Goal: Information Seeking & Learning: Learn about a topic

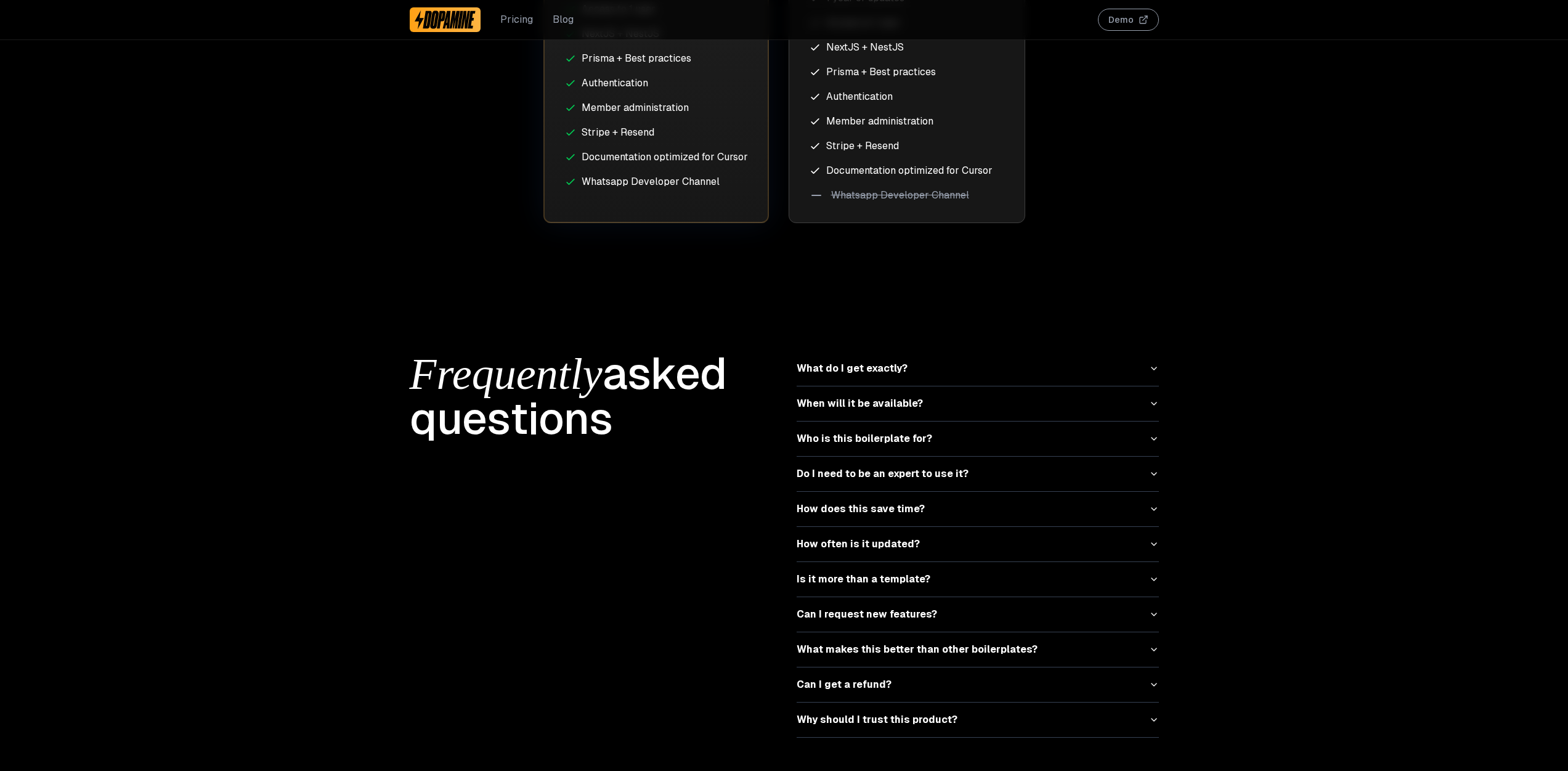
scroll to position [3610, 0]
click at [931, 363] on button "What do I get exactly?" at bounding box center [978, 367] width 363 height 35
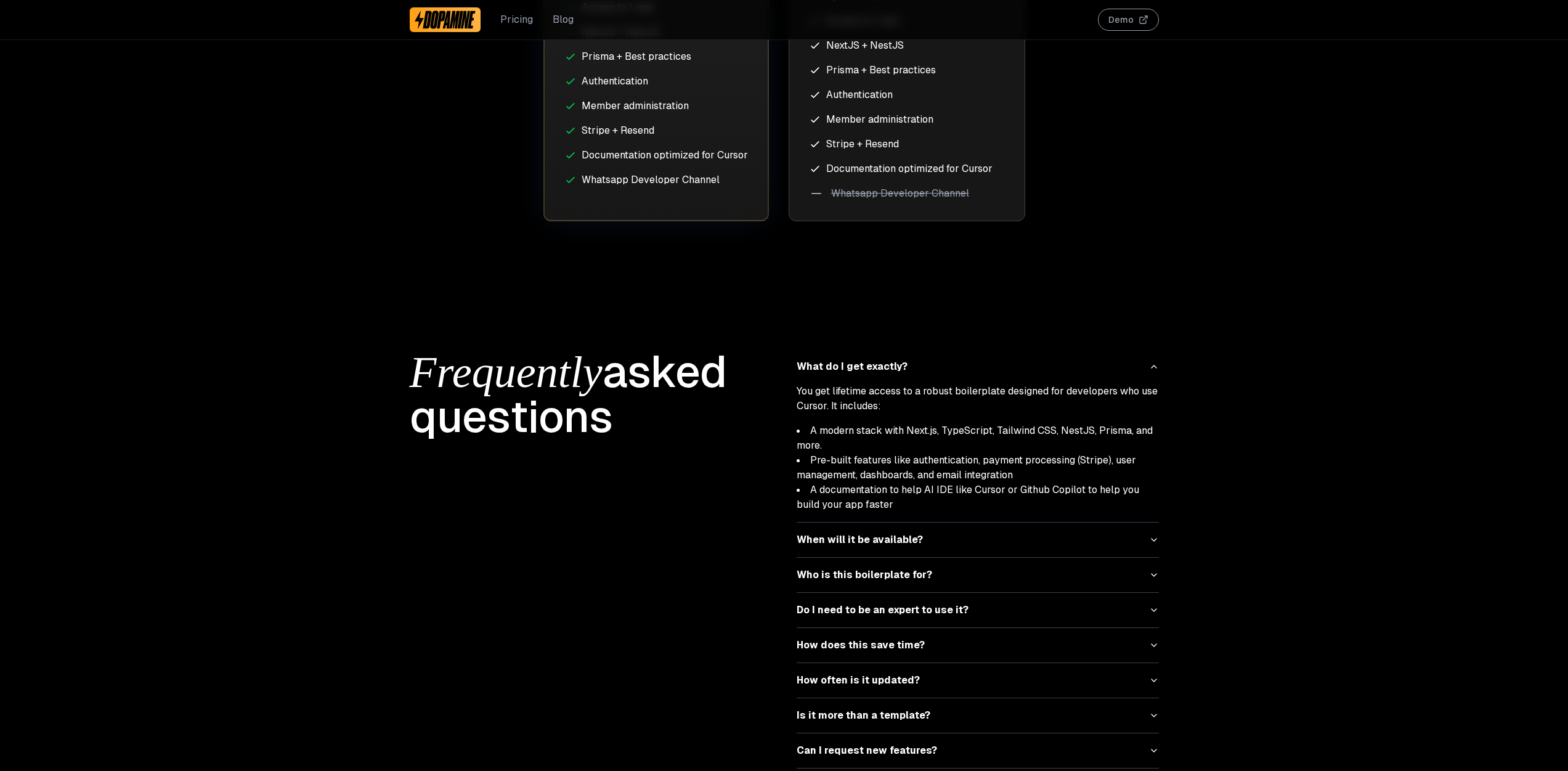
click at [1097, 522] on button "When will it be available?" at bounding box center [978, 539] width 363 height 35
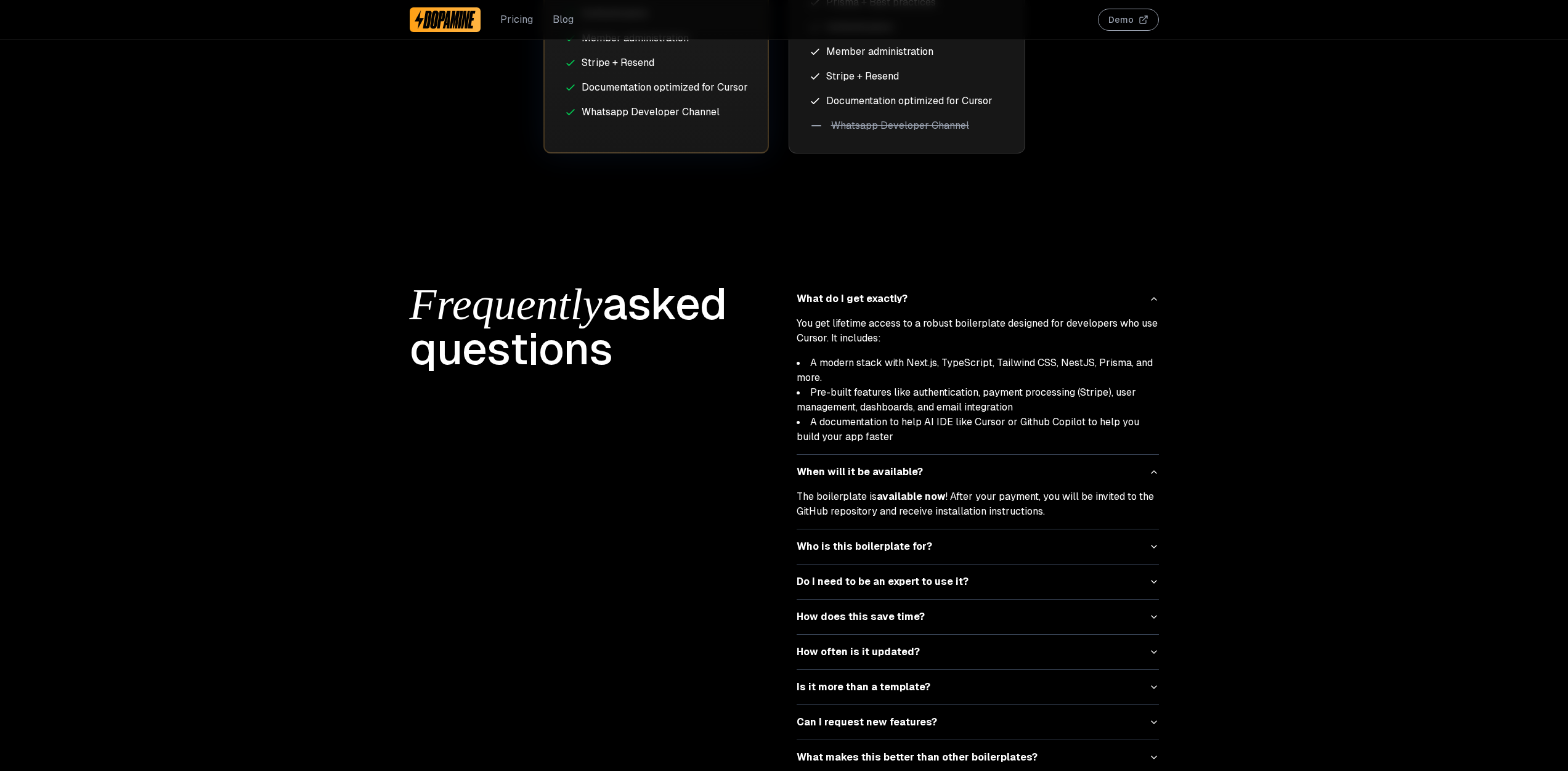
scroll to position [3787, 0]
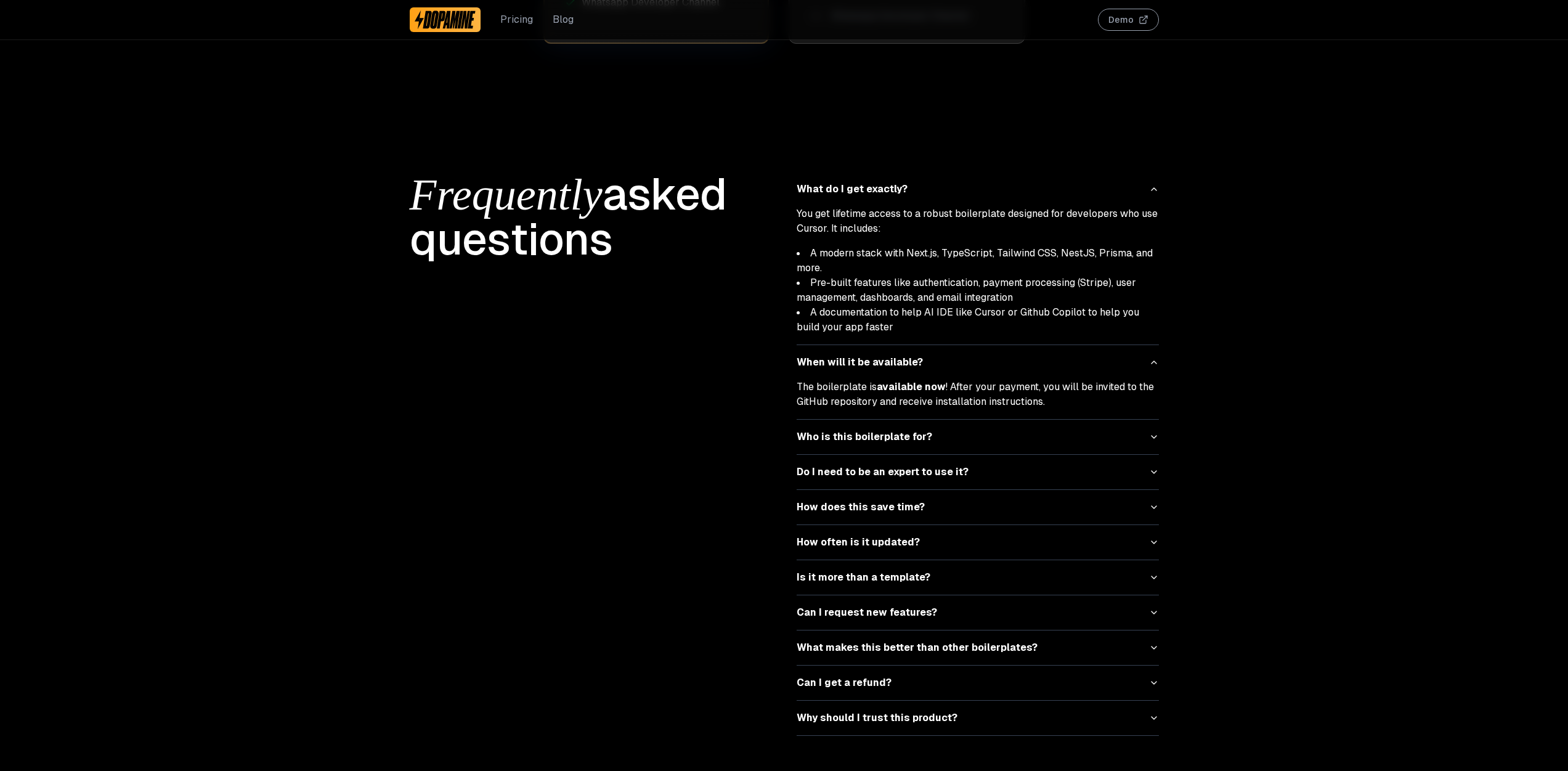
click at [1134, 429] on button "Who is this boilerplate for?" at bounding box center [978, 437] width 363 height 35
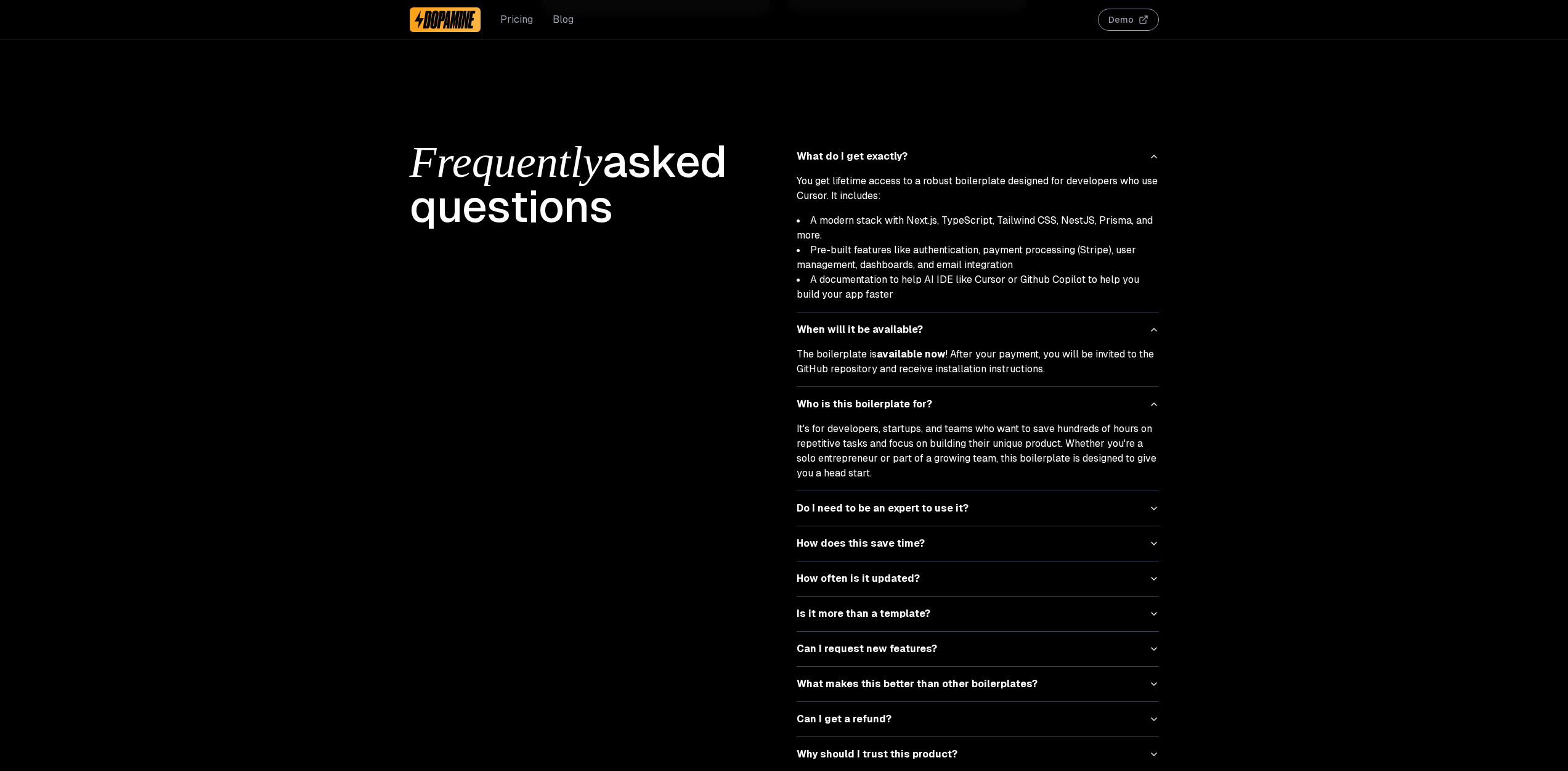
scroll to position [3857, 0]
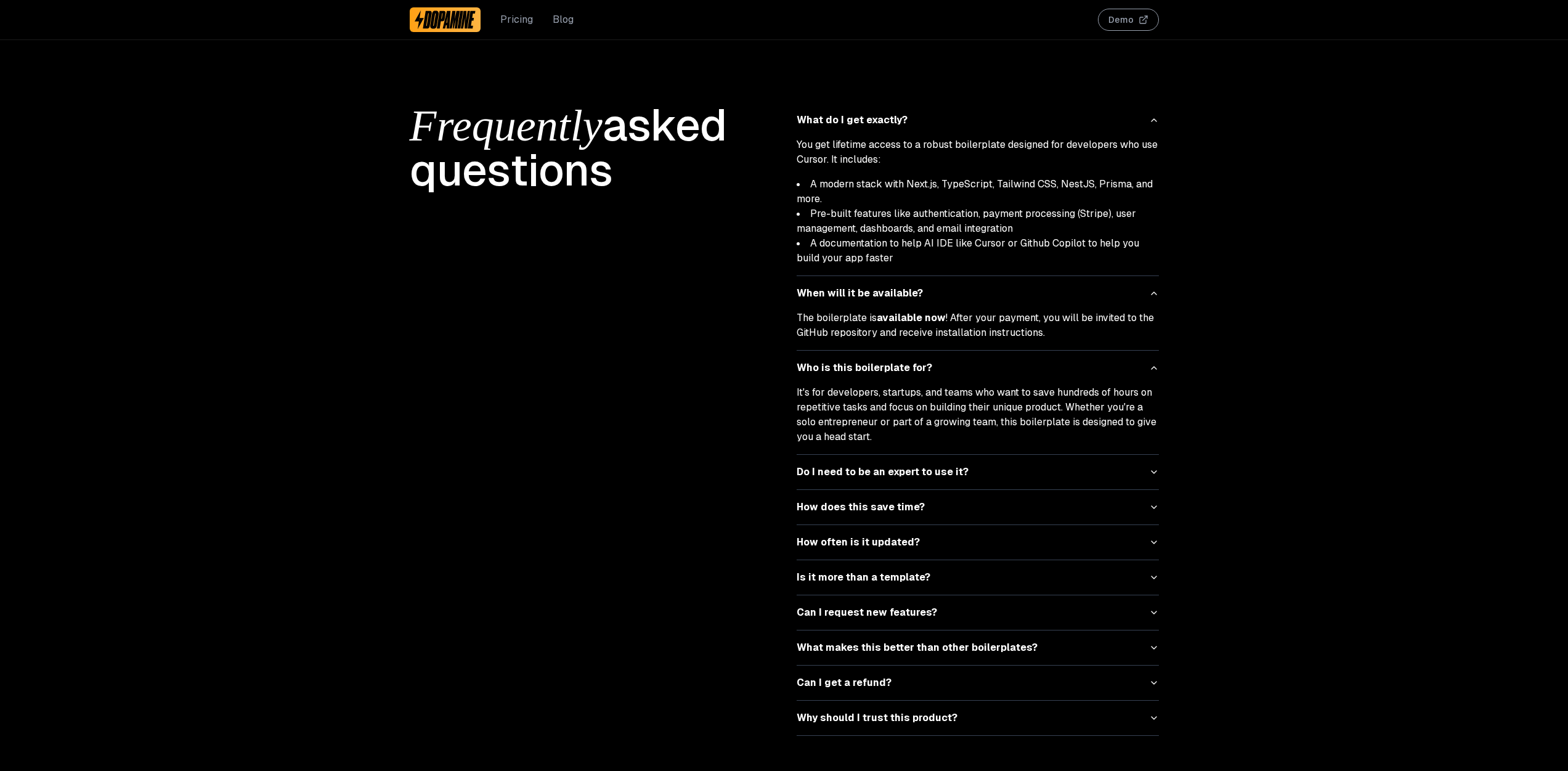
click at [1127, 455] on button "Do I need to be an expert to use it?" at bounding box center [978, 472] width 363 height 35
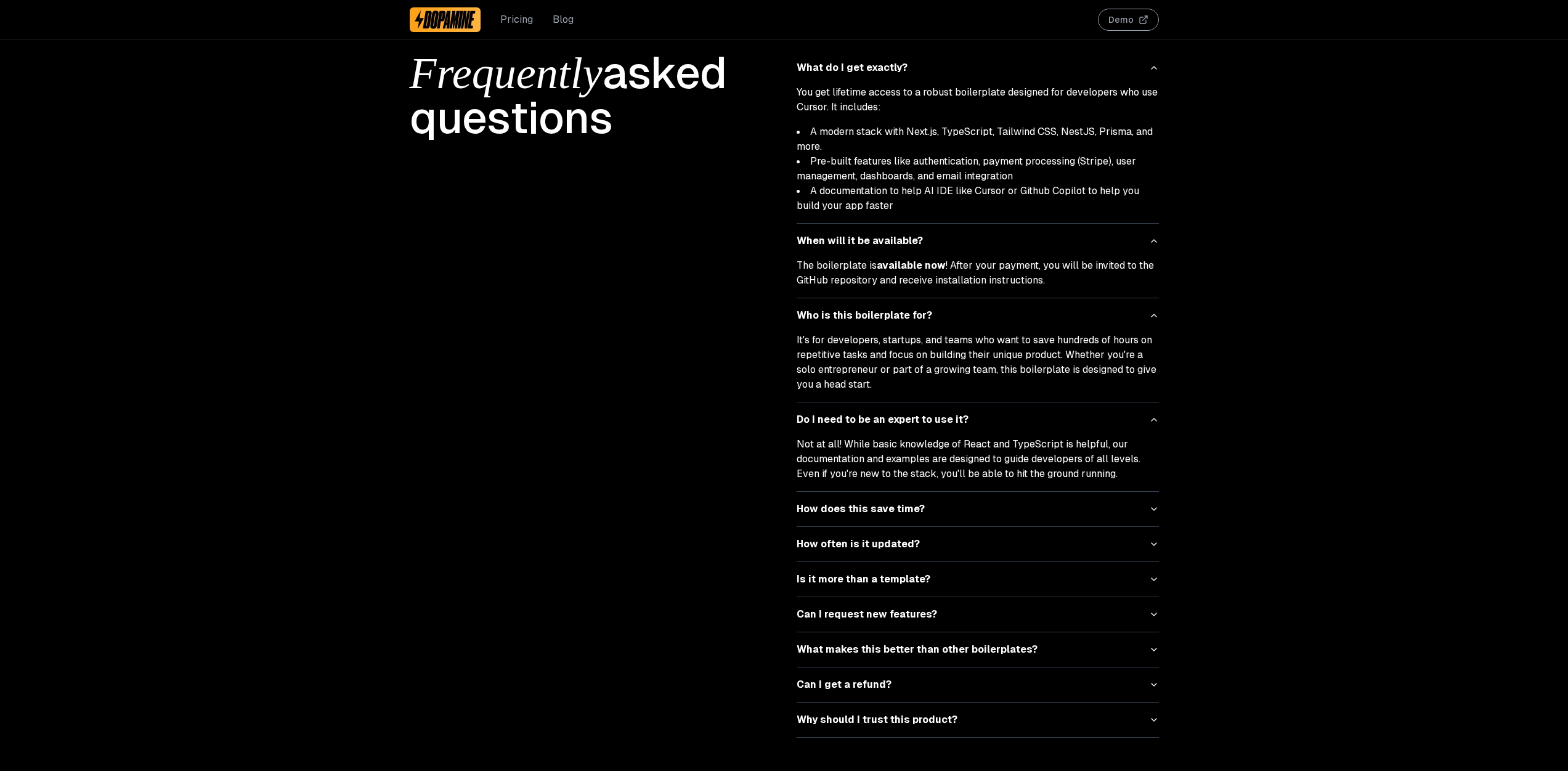
scroll to position [3911, 0]
click at [1125, 505] on button "How does this save time?" at bounding box center [978, 507] width 363 height 35
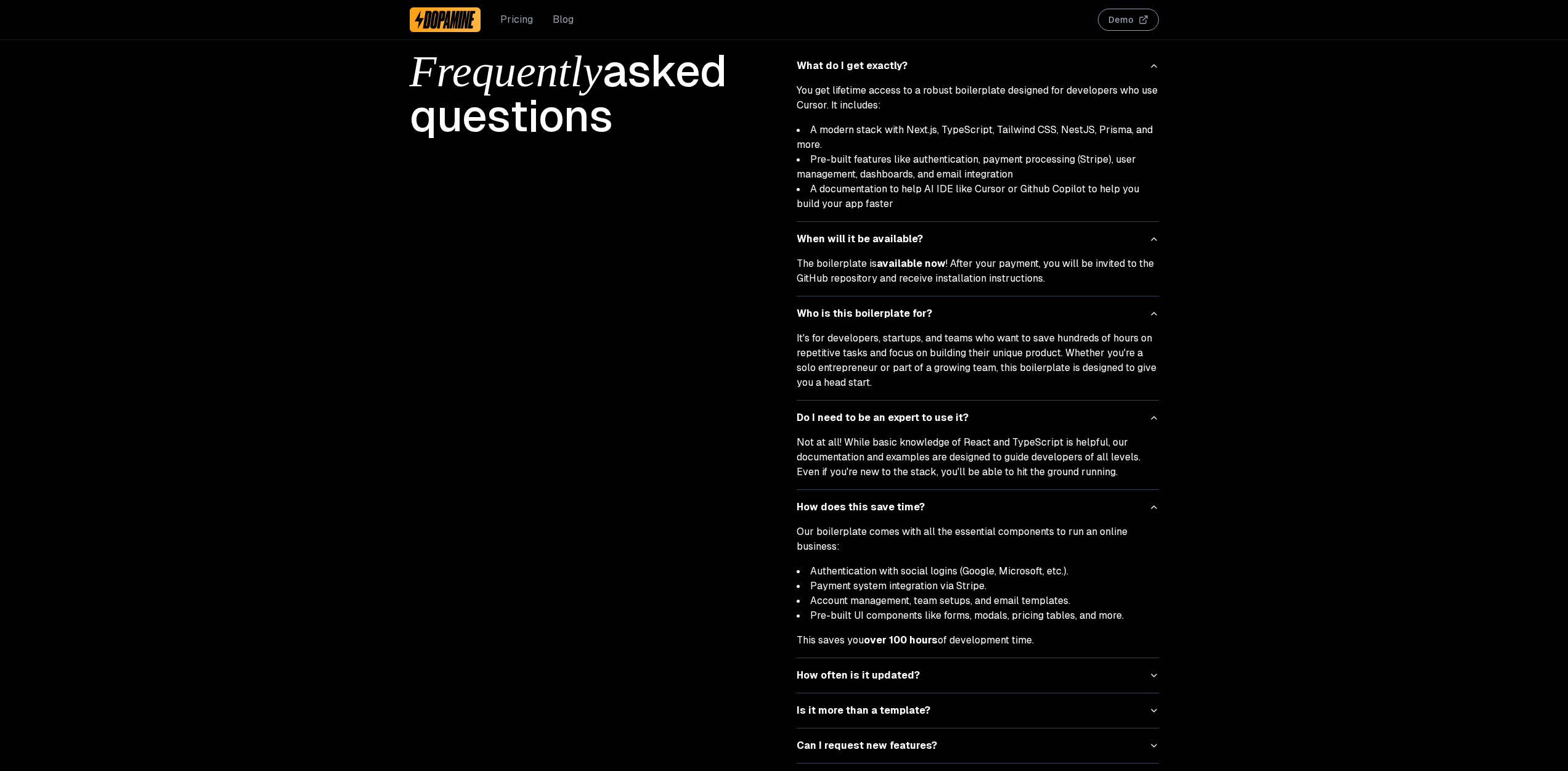
scroll to position [4044, 0]
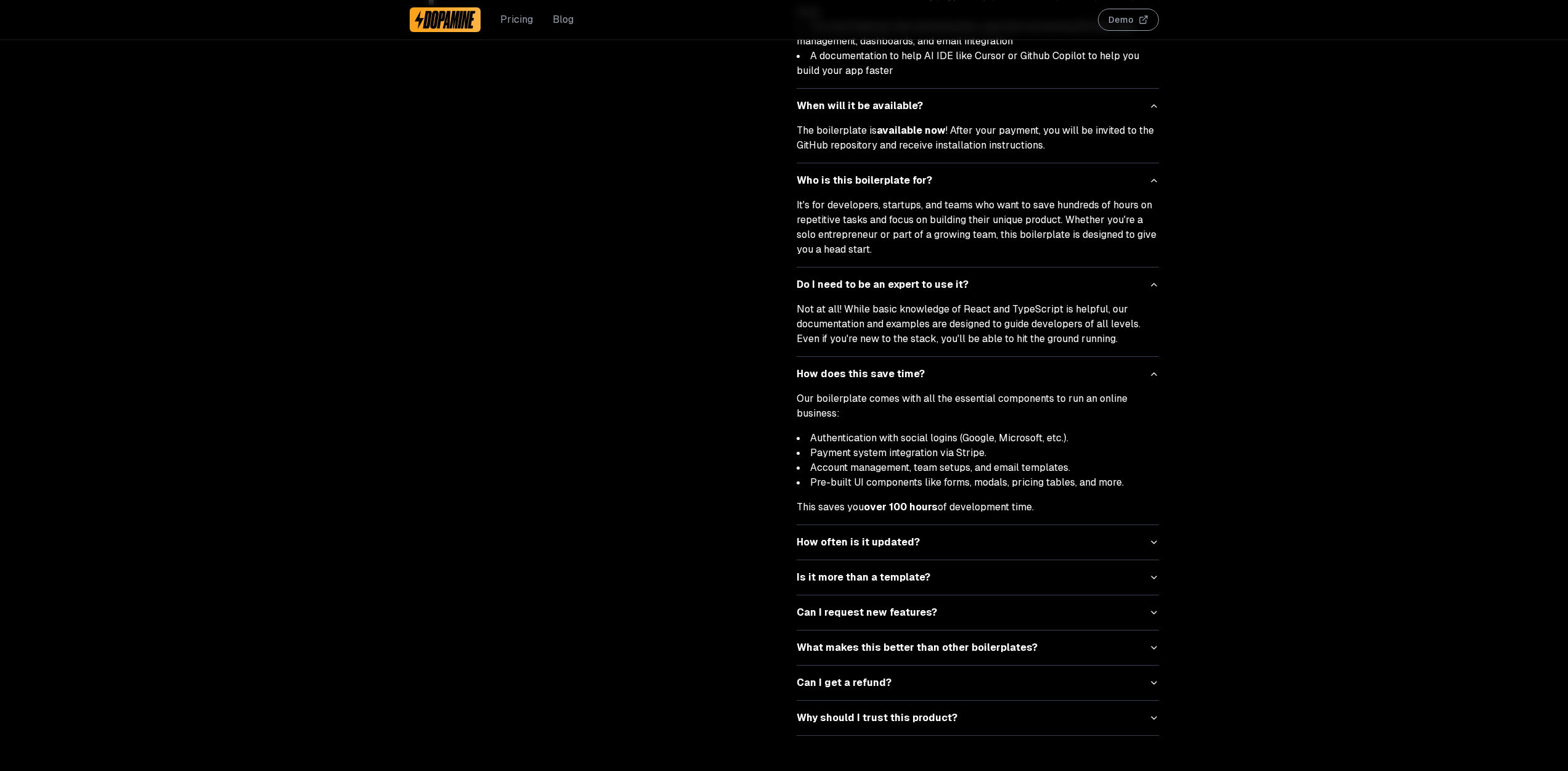
click at [1127, 533] on button "How often is it updated?" at bounding box center [978, 542] width 363 height 35
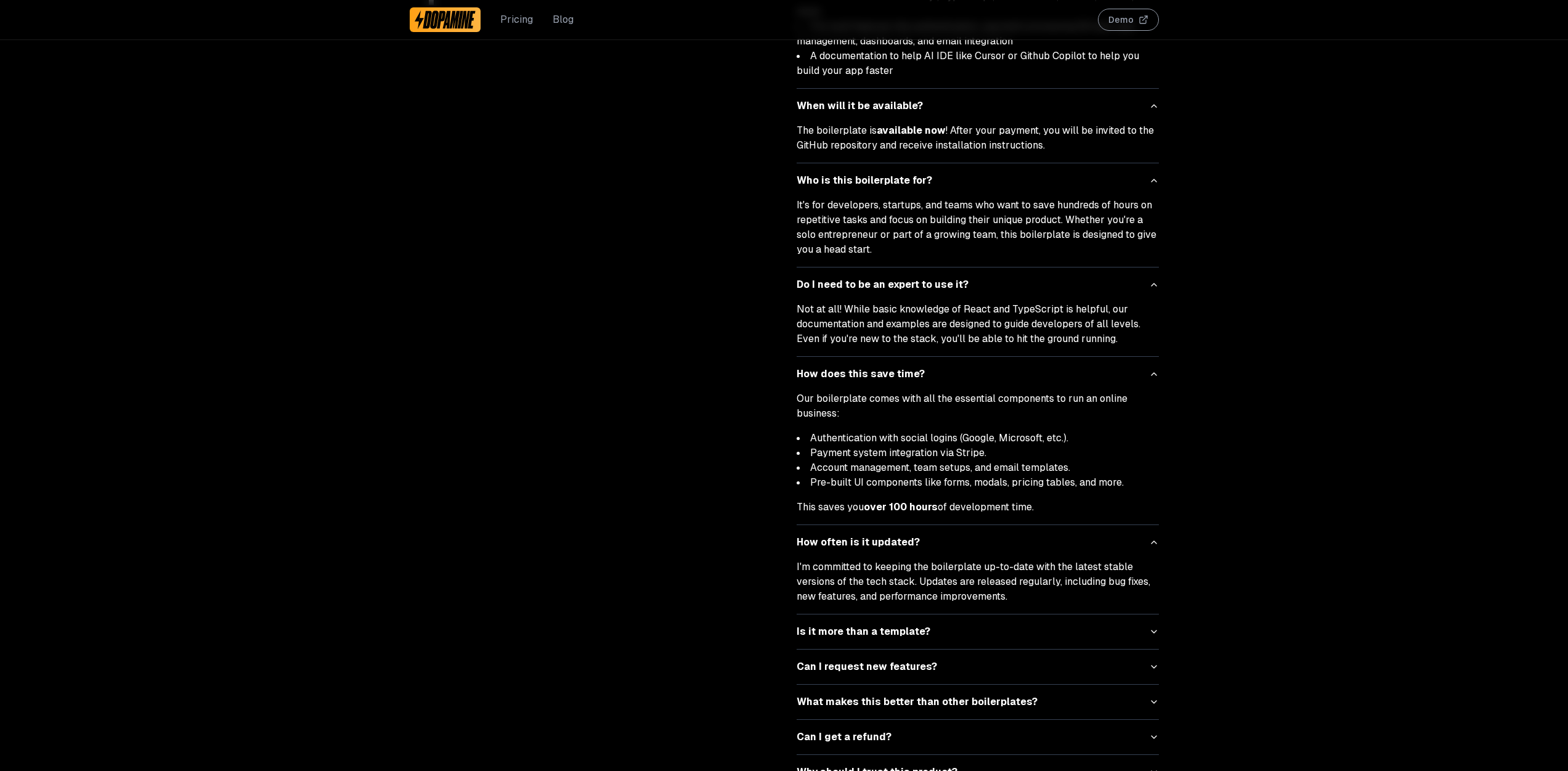
scroll to position [4098, 0]
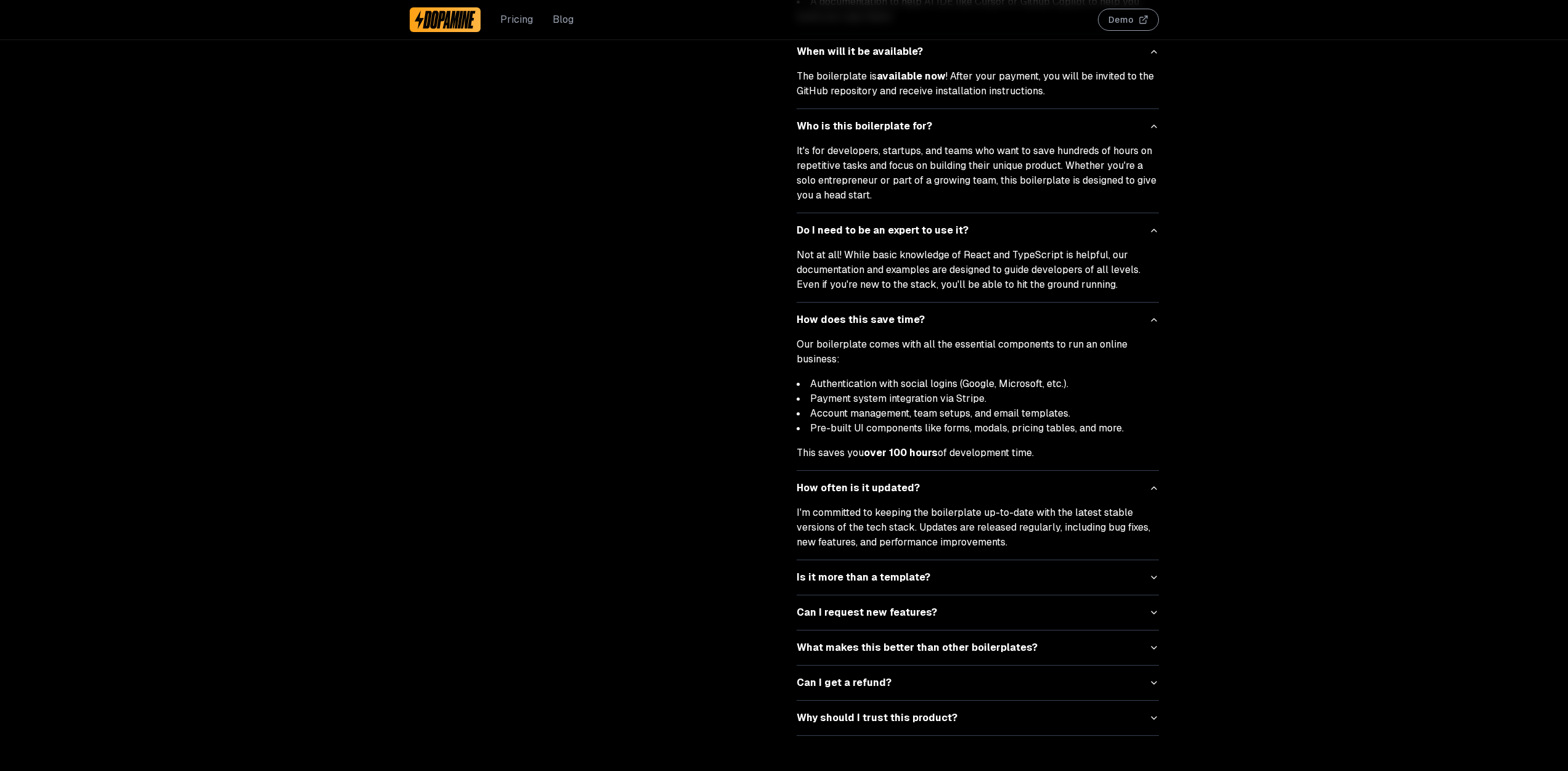
click at [1114, 570] on button "Is it more than a template?" at bounding box center [978, 577] width 363 height 35
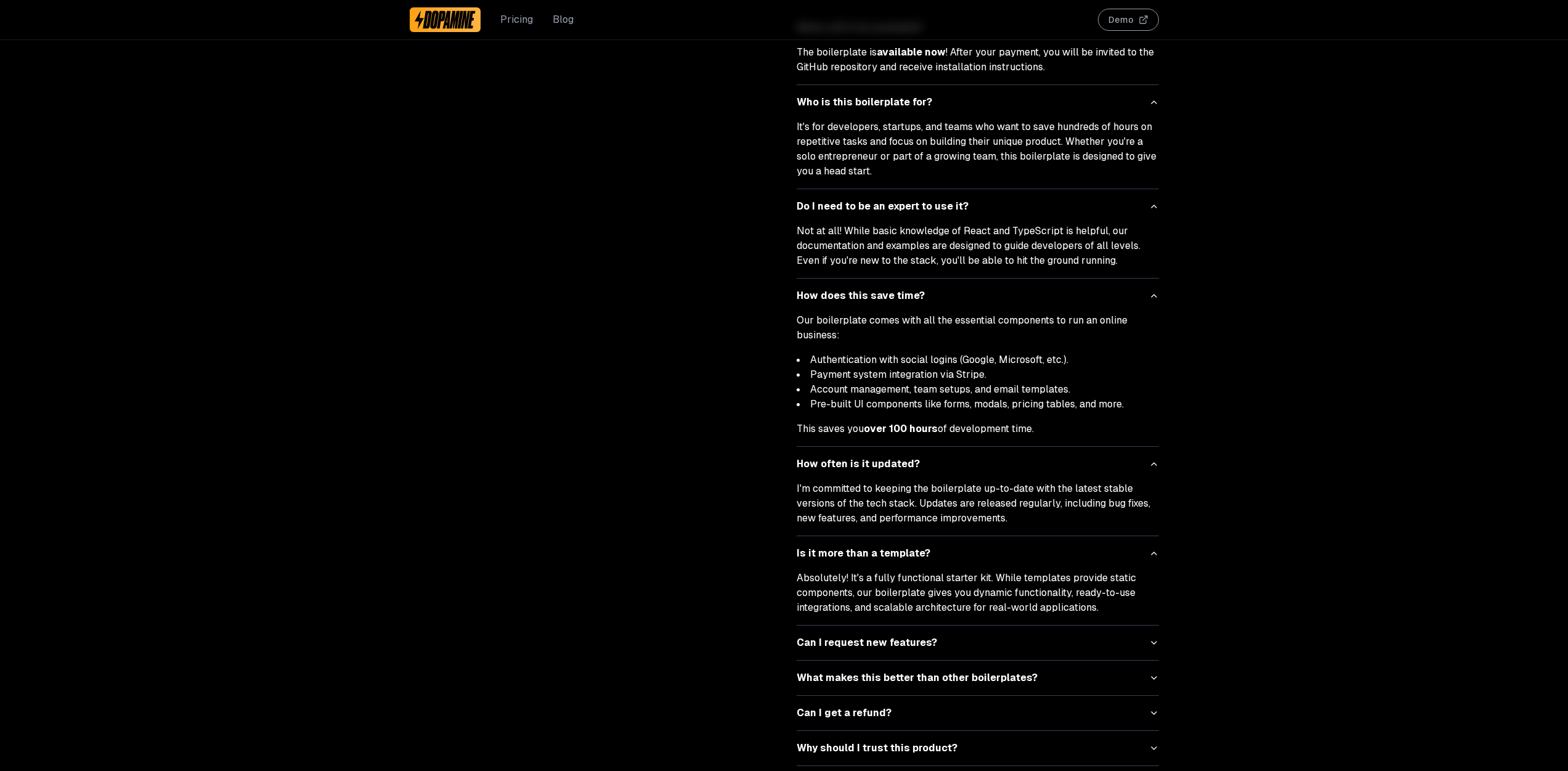
scroll to position [4152, 0]
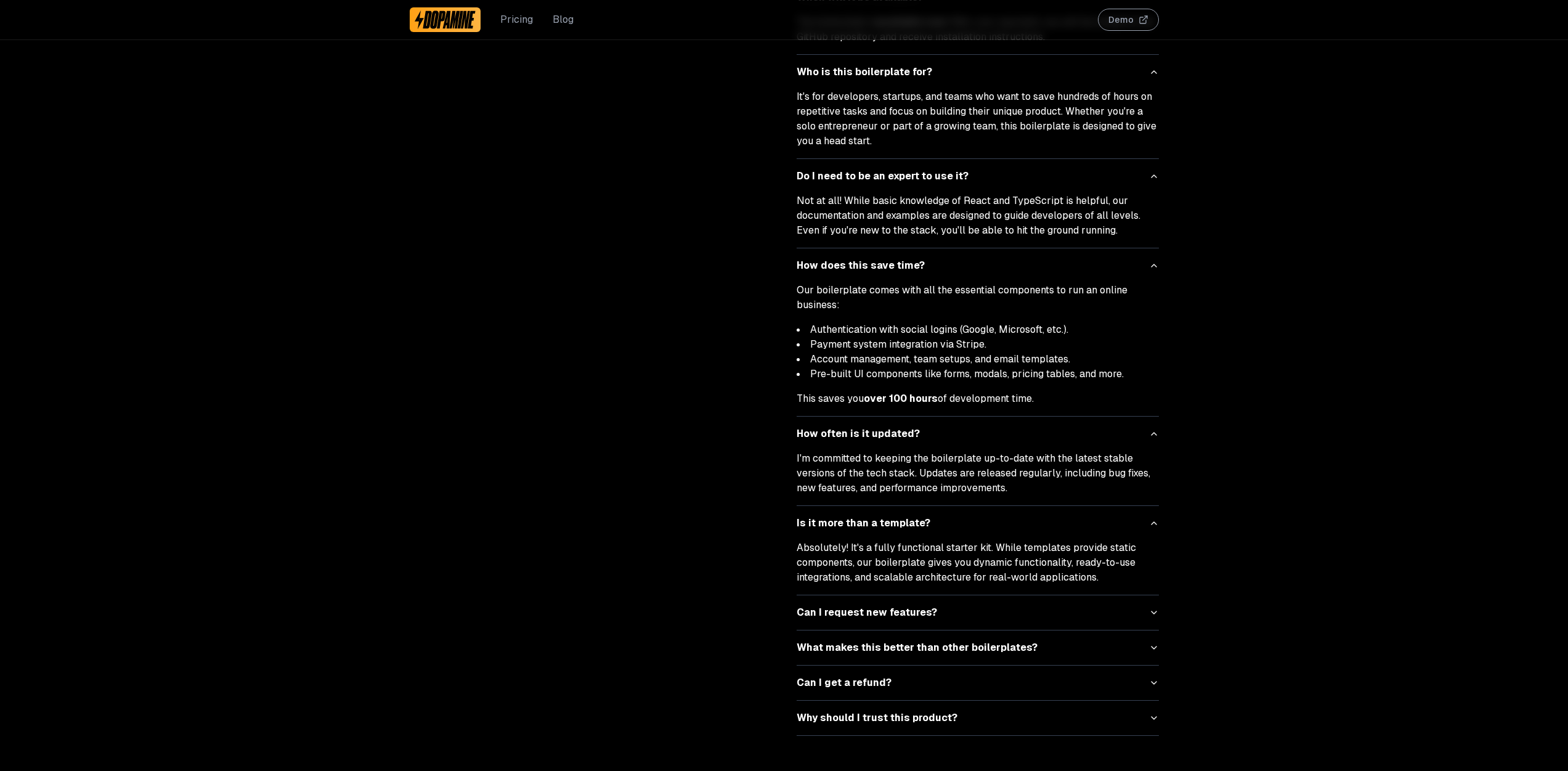
click at [1123, 614] on button "Can I request new features?" at bounding box center [978, 612] width 363 height 35
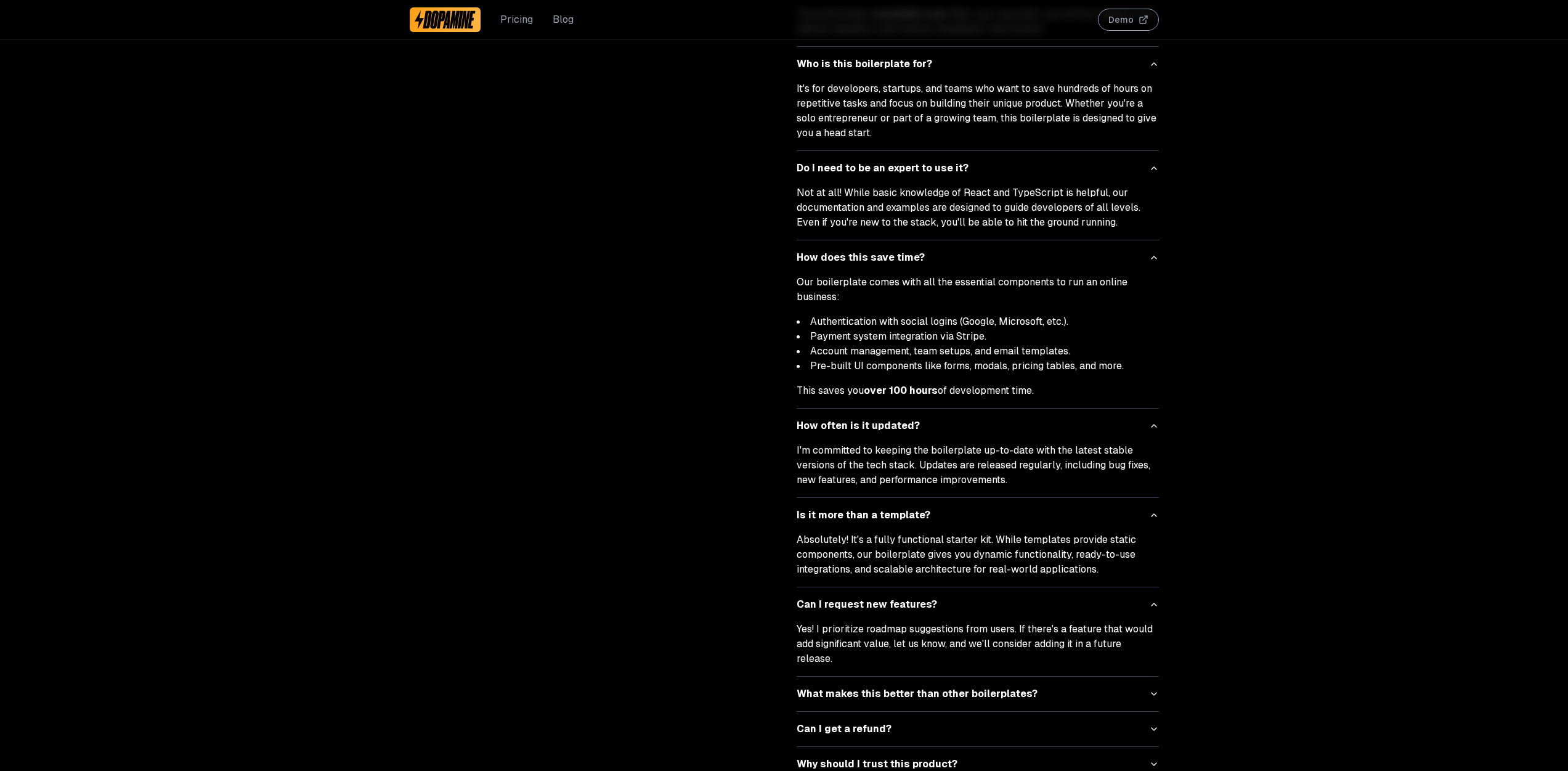
scroll to position [4191, 0]
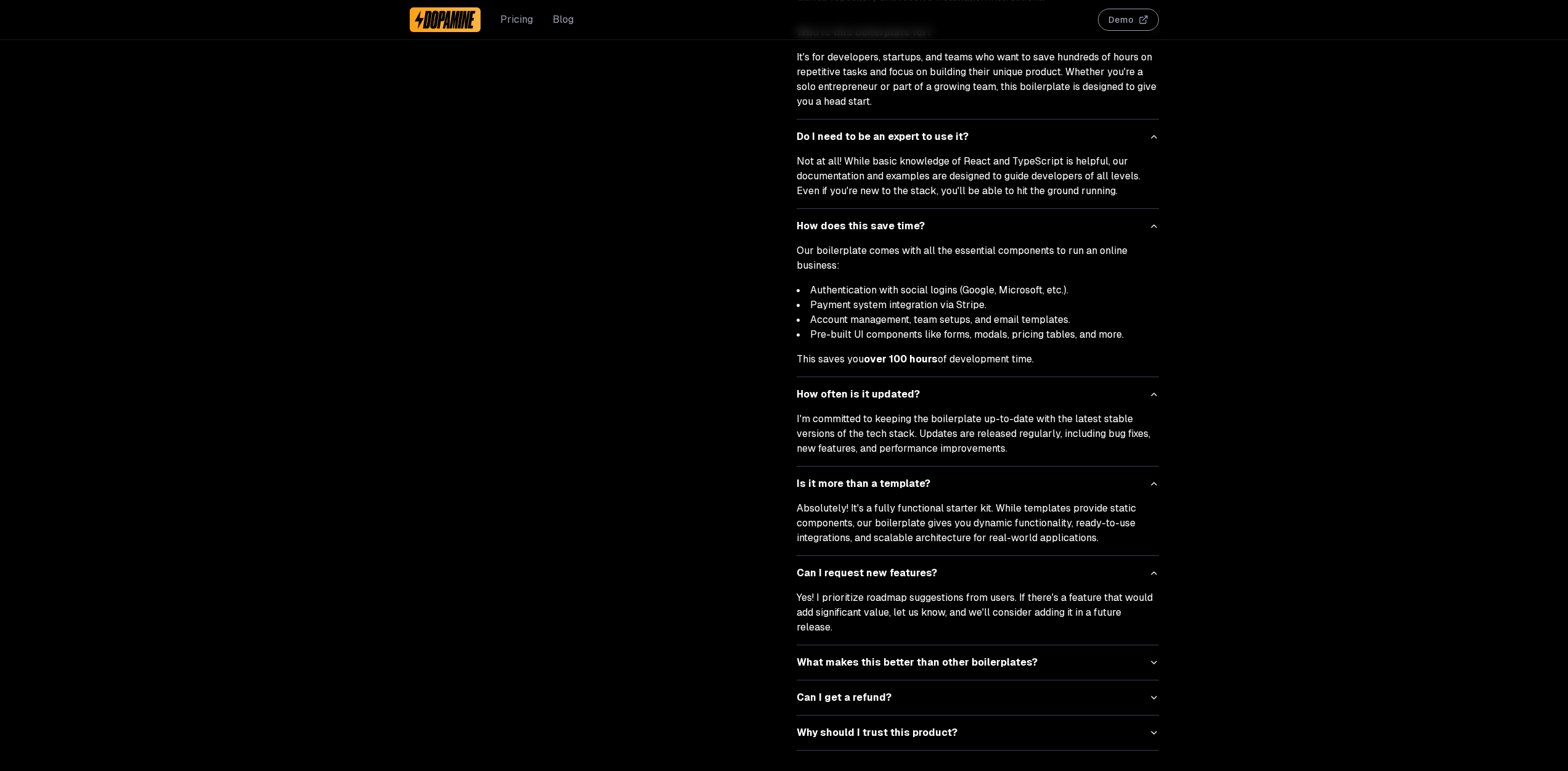
click at [1130, 645] on button "What makes this better than other boilerplates?" at bounding box center [978, 662] width 363 height 35
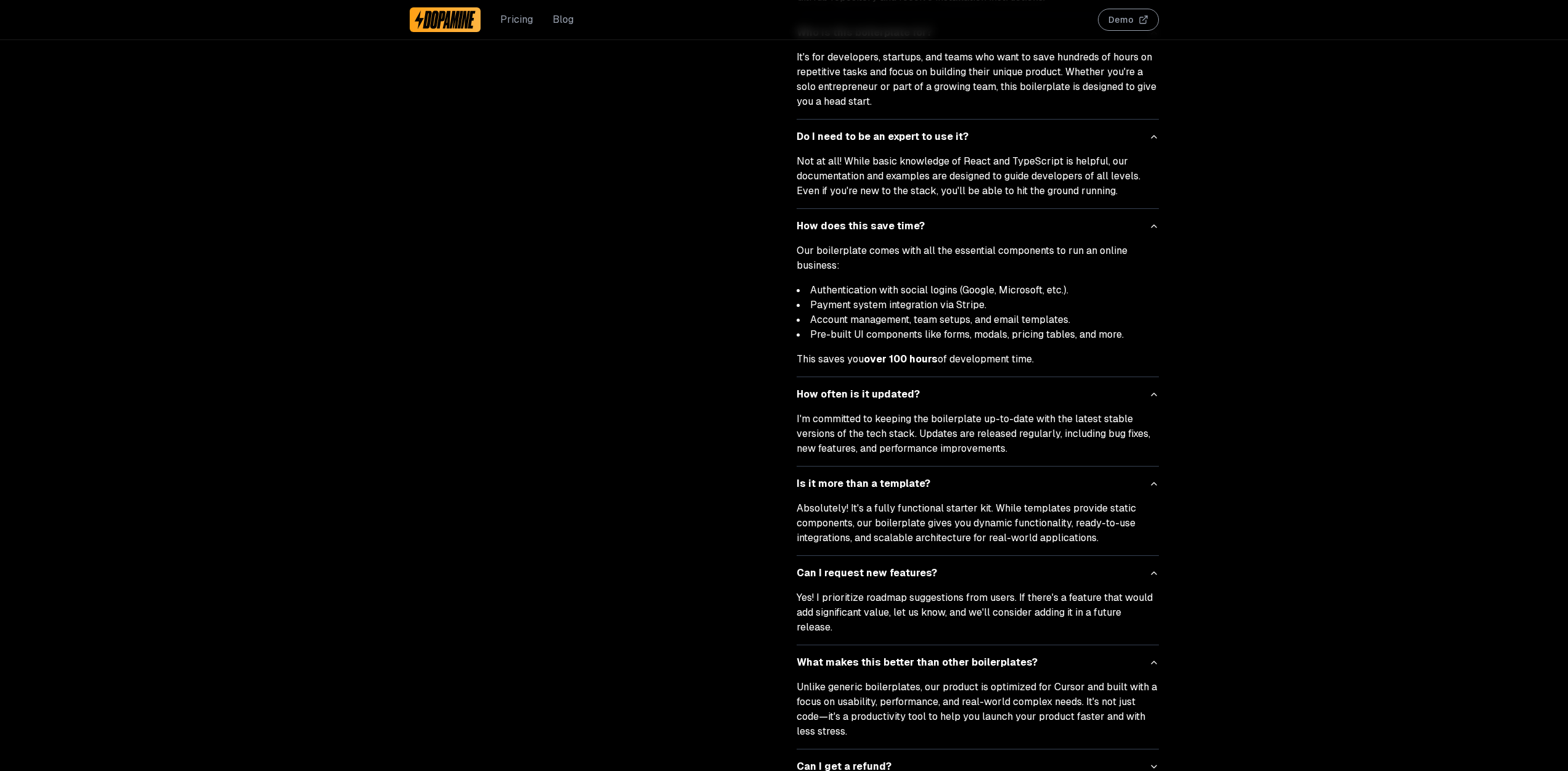
scroll to position [4261, 0]
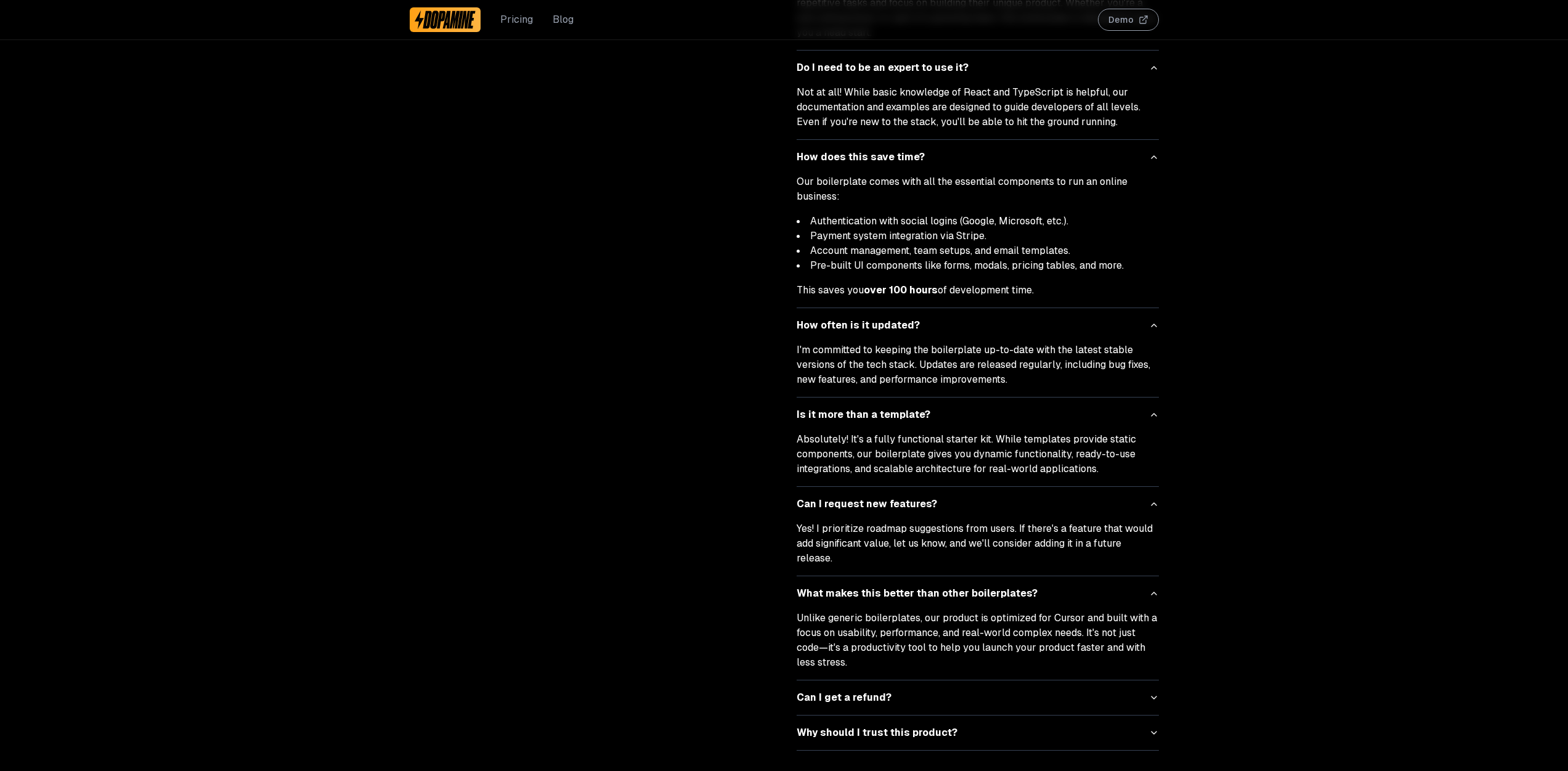
click at [1137, 648] on div "Unlike generic boilerplates, our product is optimized for Cursor and built with…" at bounding box center [978, 644] width 363 height 69
click at [1134, 681] on button "Can I get a refund?" at bounding box center [978, 698] width 363 height 35
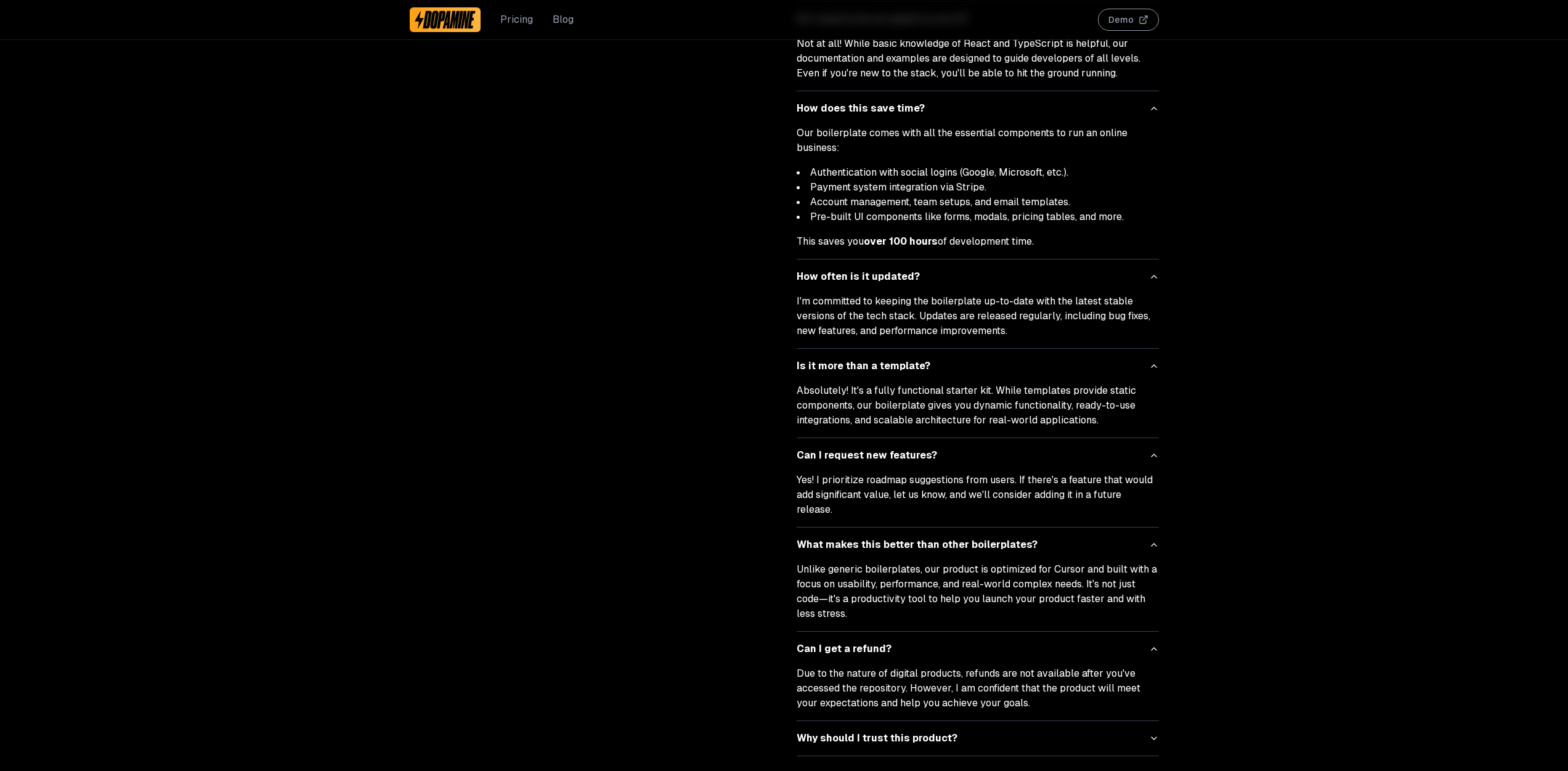
scroll to position [4315, 0]
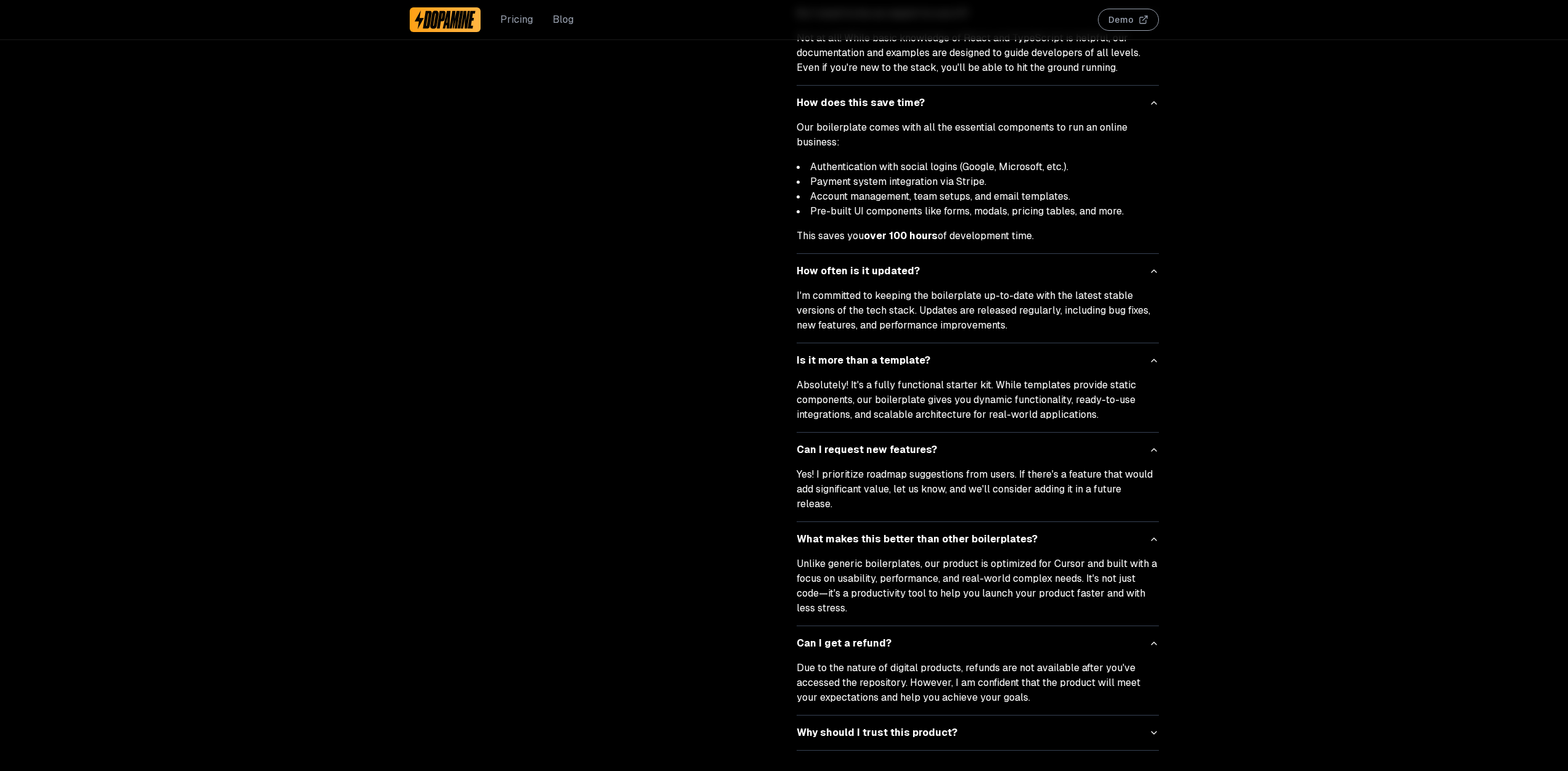
click at [1116, 715] on button "Why should I trust this product?" at bounding box center [978, 732] width 363 height 35
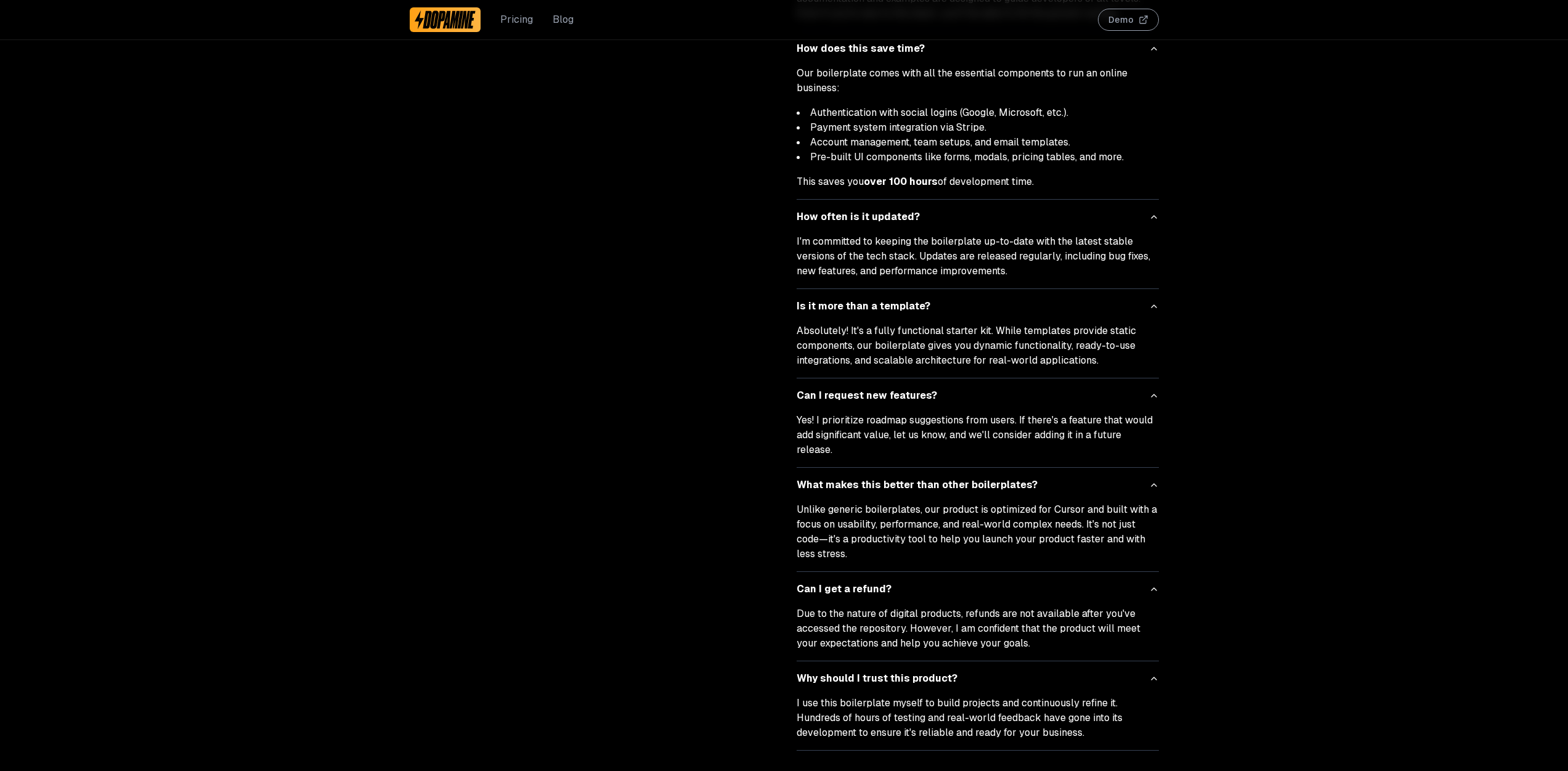
click at [451, 26] on img at bounding box center [445, 20] width 62 height 20
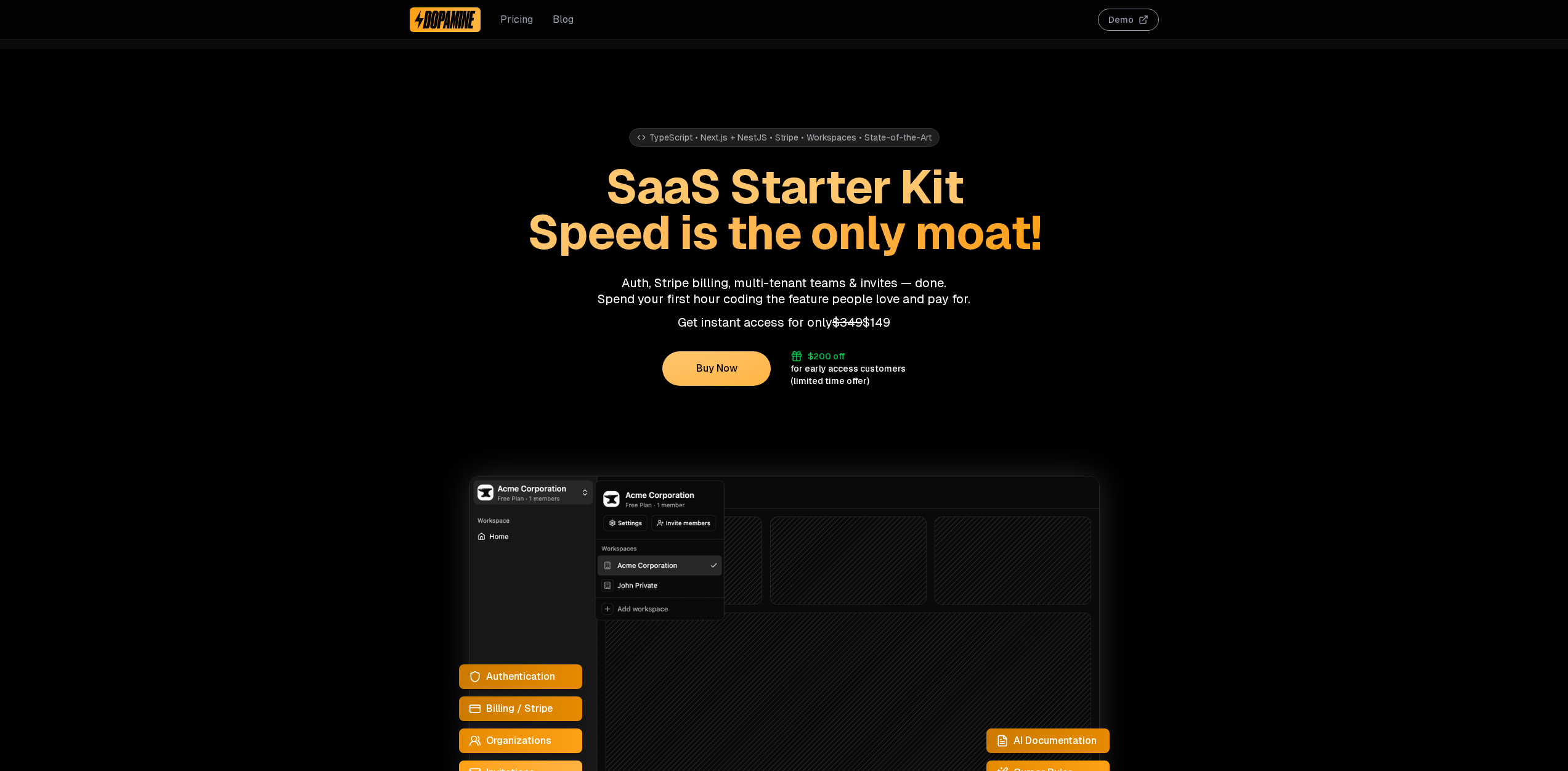
click at [500, 23] on link "Pricing" at bounding box center [516, 19] width 32 height 15
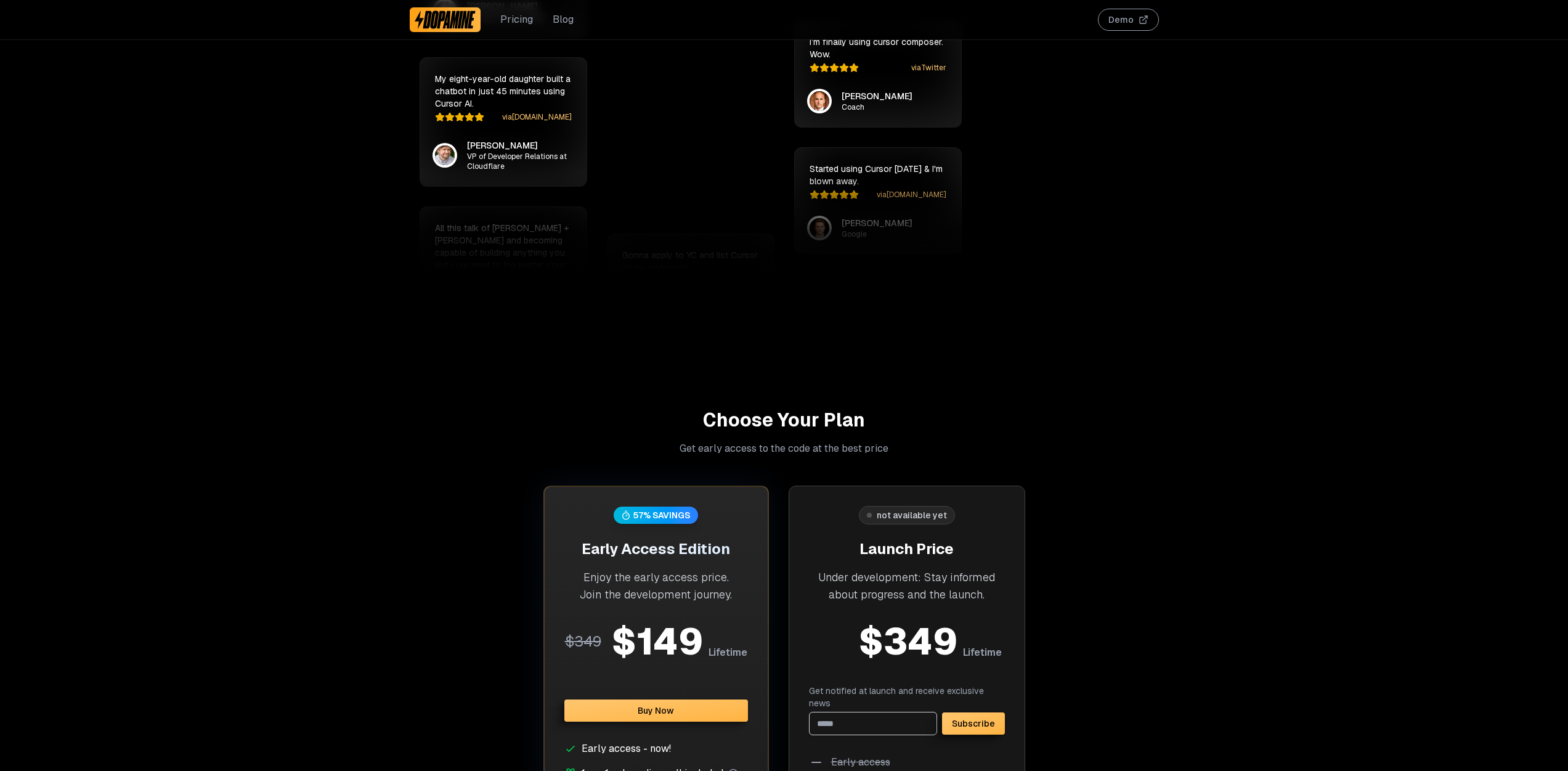
scroll to position [3202, 0]
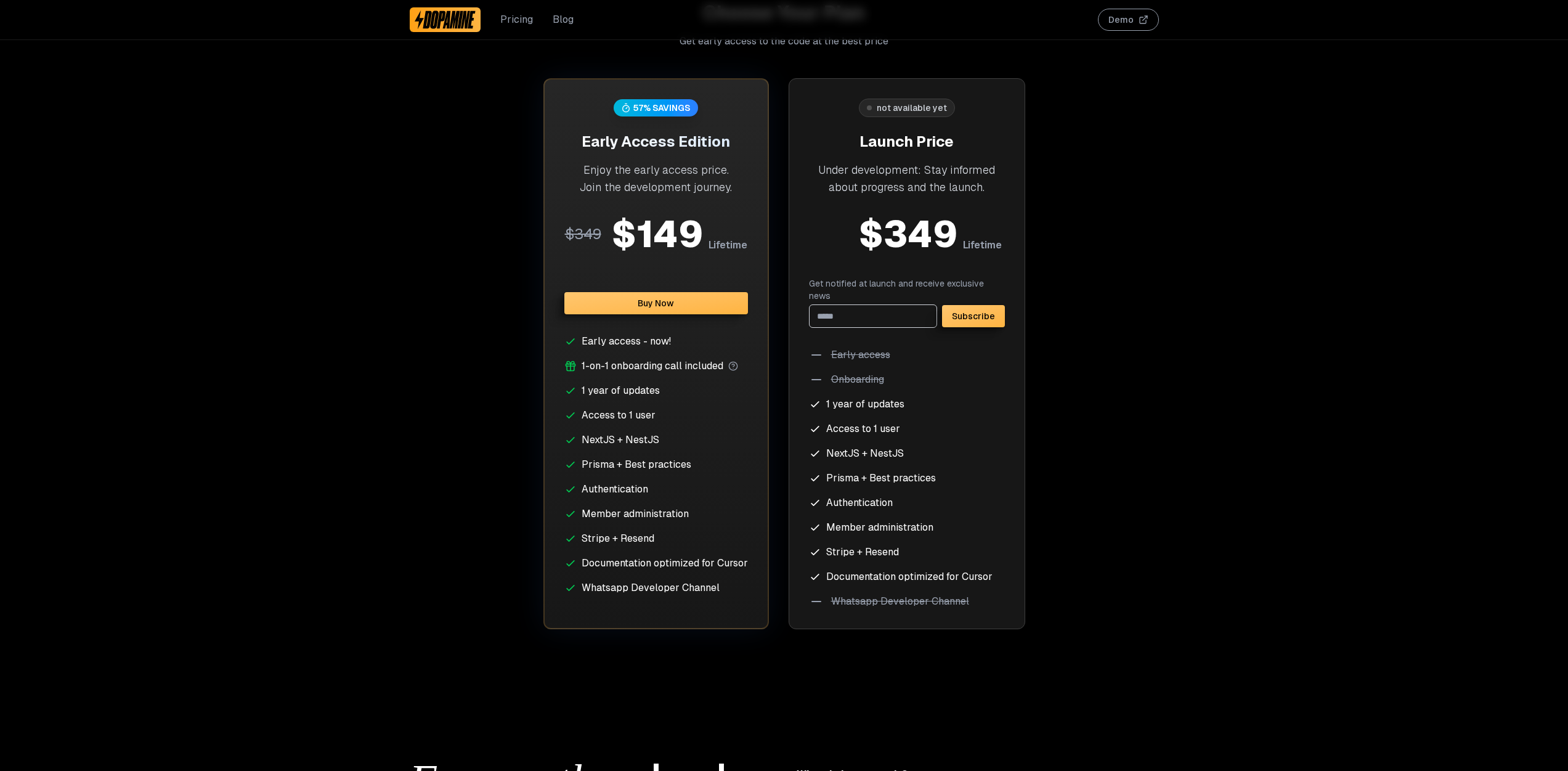
click at [563, 20] on link "Blog" at bounding box center [563, 19] width 21 height 15
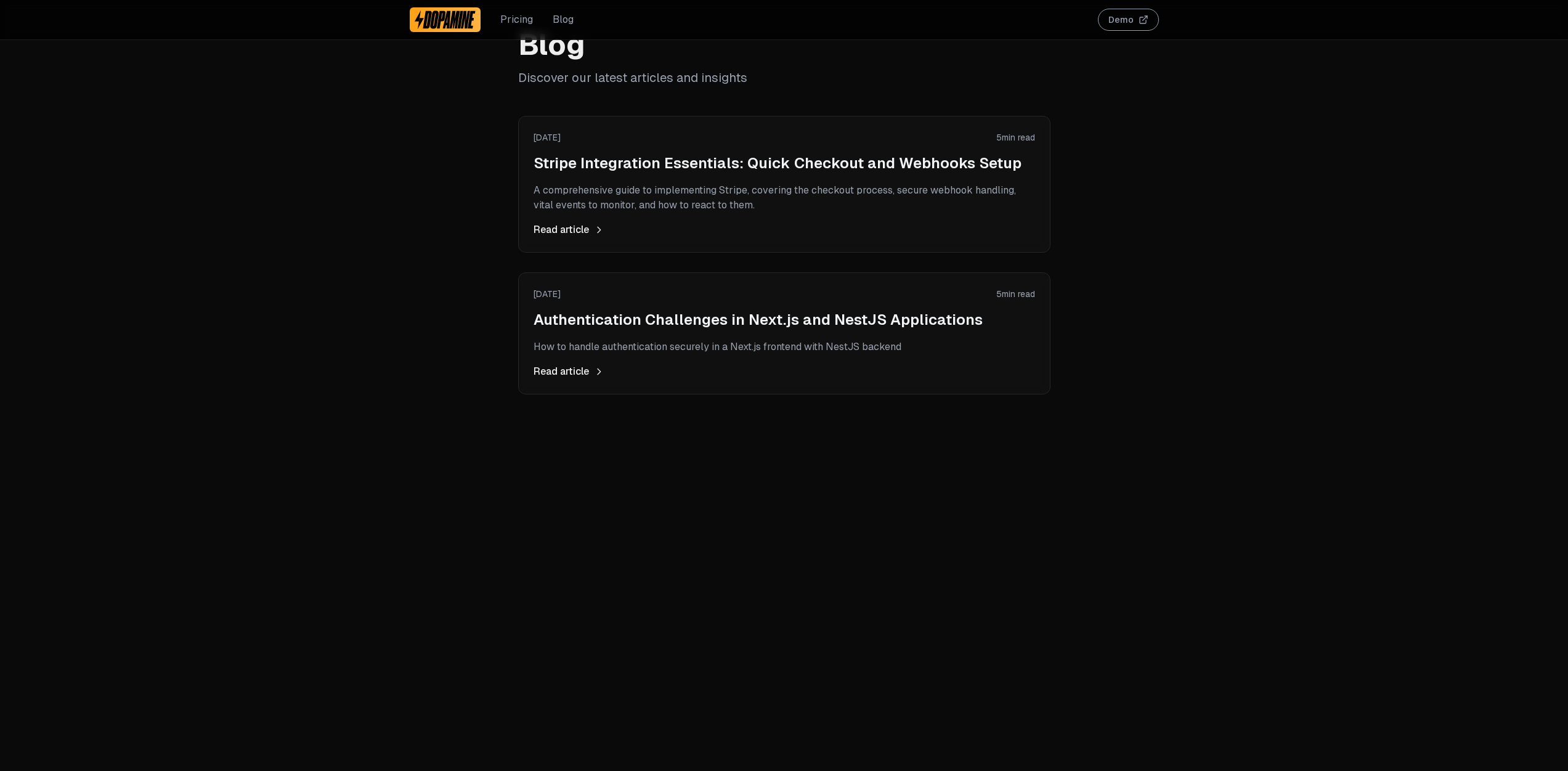
click at [444, 32] on div at bounding box center [445, 20] width 72 height 25
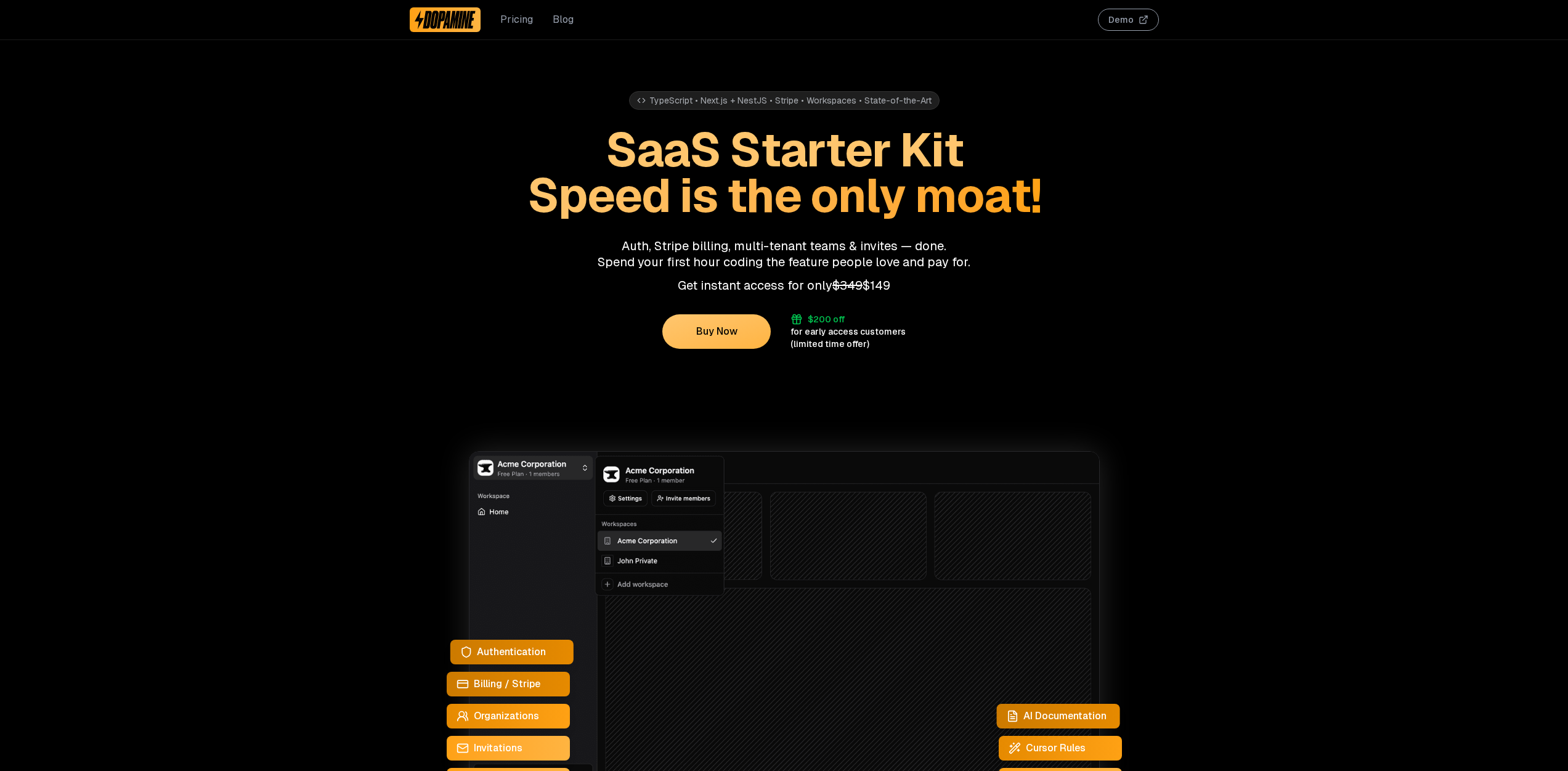
click at [444, 24] on img at bounding box center [445, 20] width 62 height 20
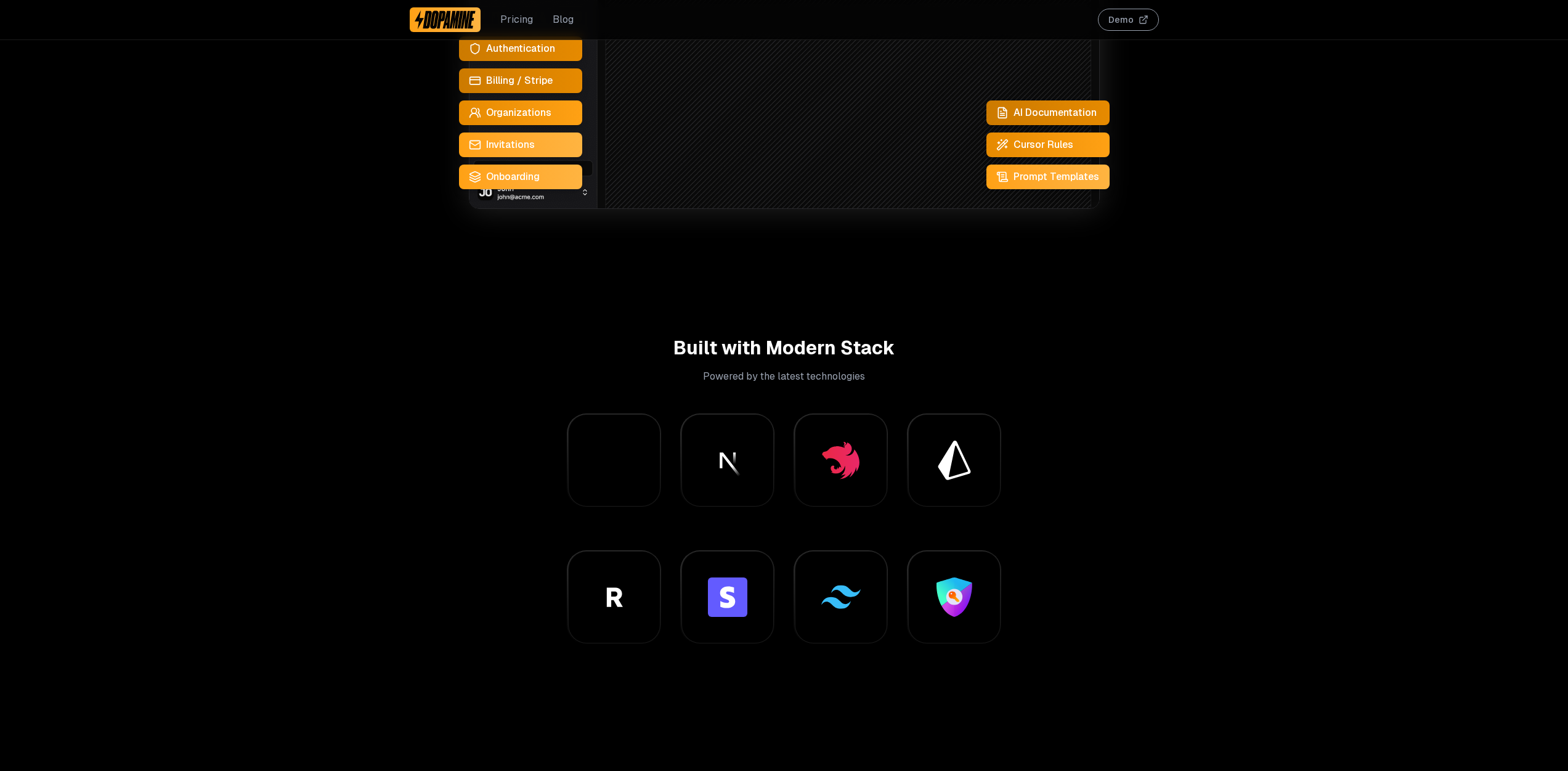
scroll to position [644, 0]
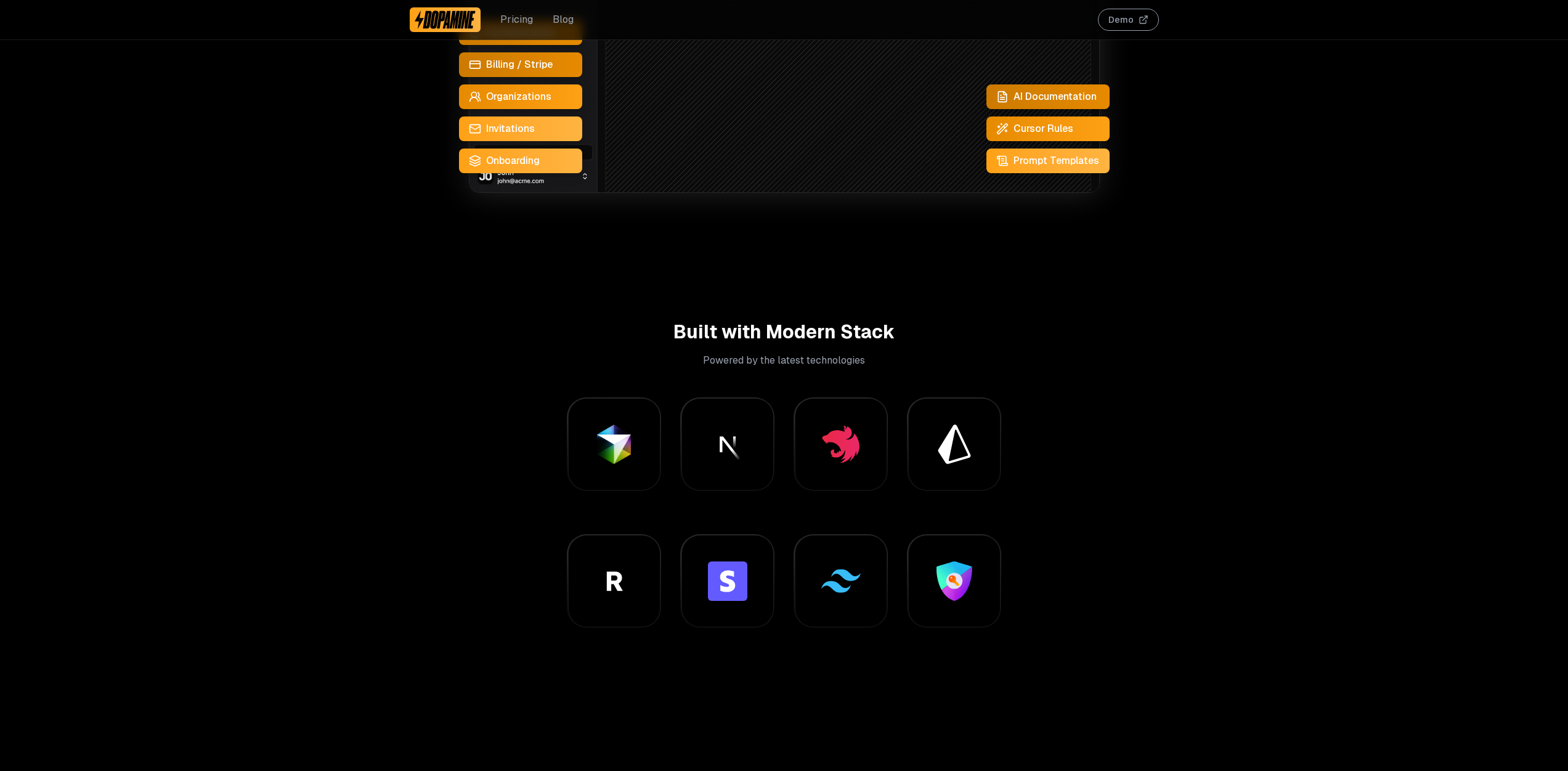
click at [1142, 18] on button "Demo" at bounding box center [1128, 19] width 61 height 22
